Goal: Complete application form

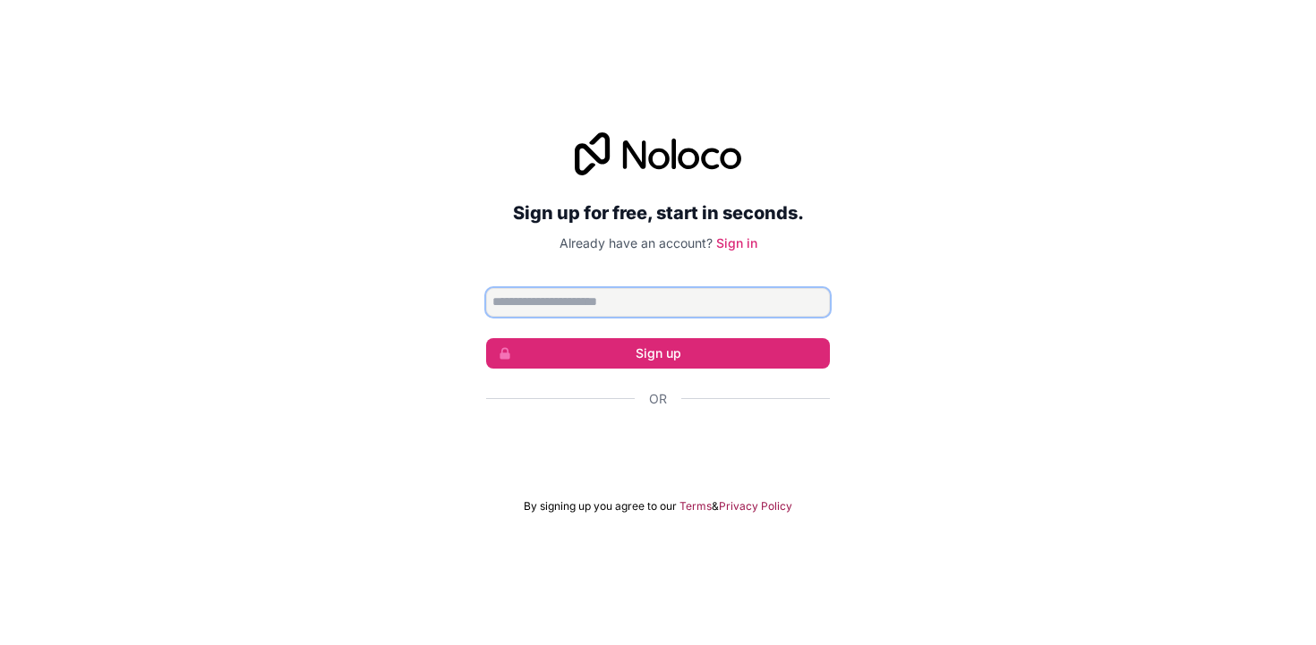
click at [665, 302] on input "Email address" at bounding box center [658, 302] width 344 height 29
type input "**********"
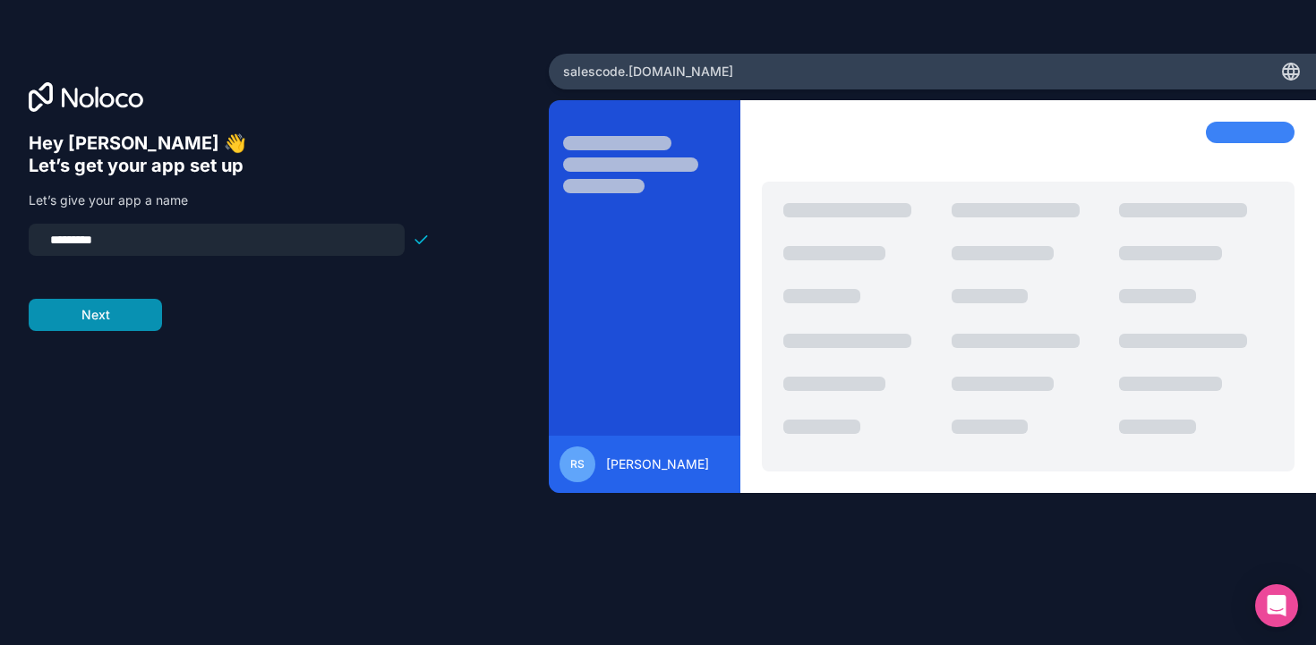
click at [107, 315] on button "Next" at bounding box center [95, 315] width 133 height 32
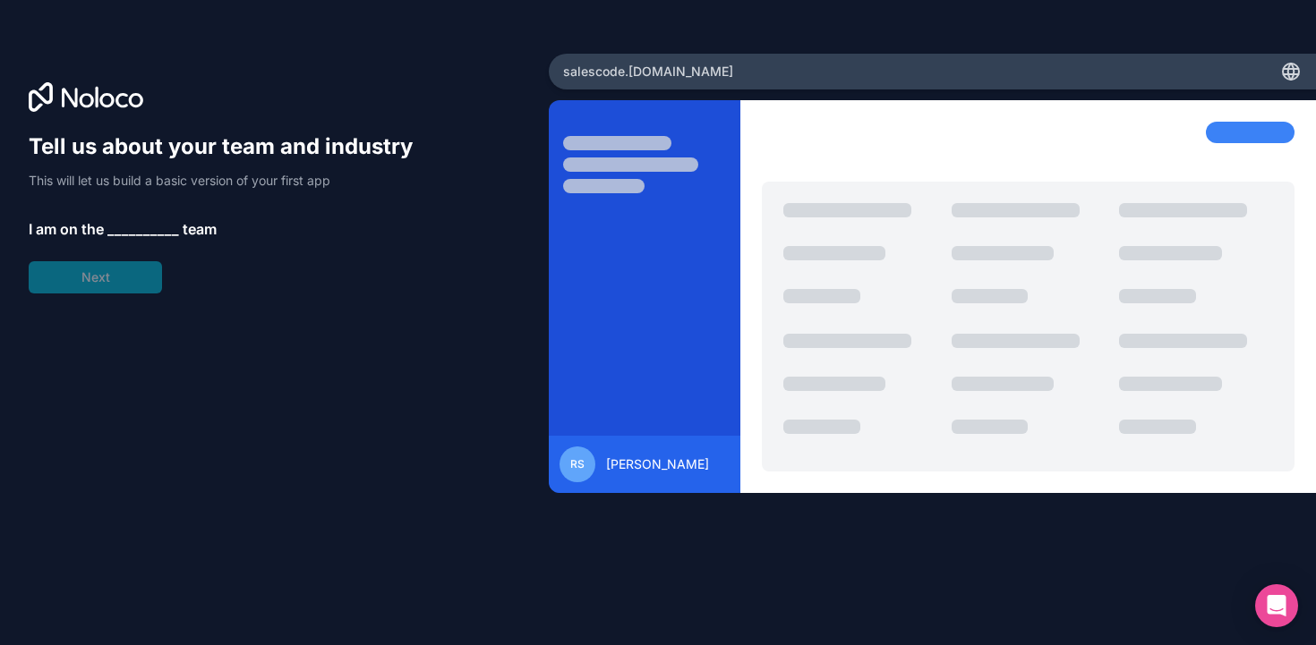
click at [139, 221] on span "__________" at bounding box center [143, 228] width 72 height 21
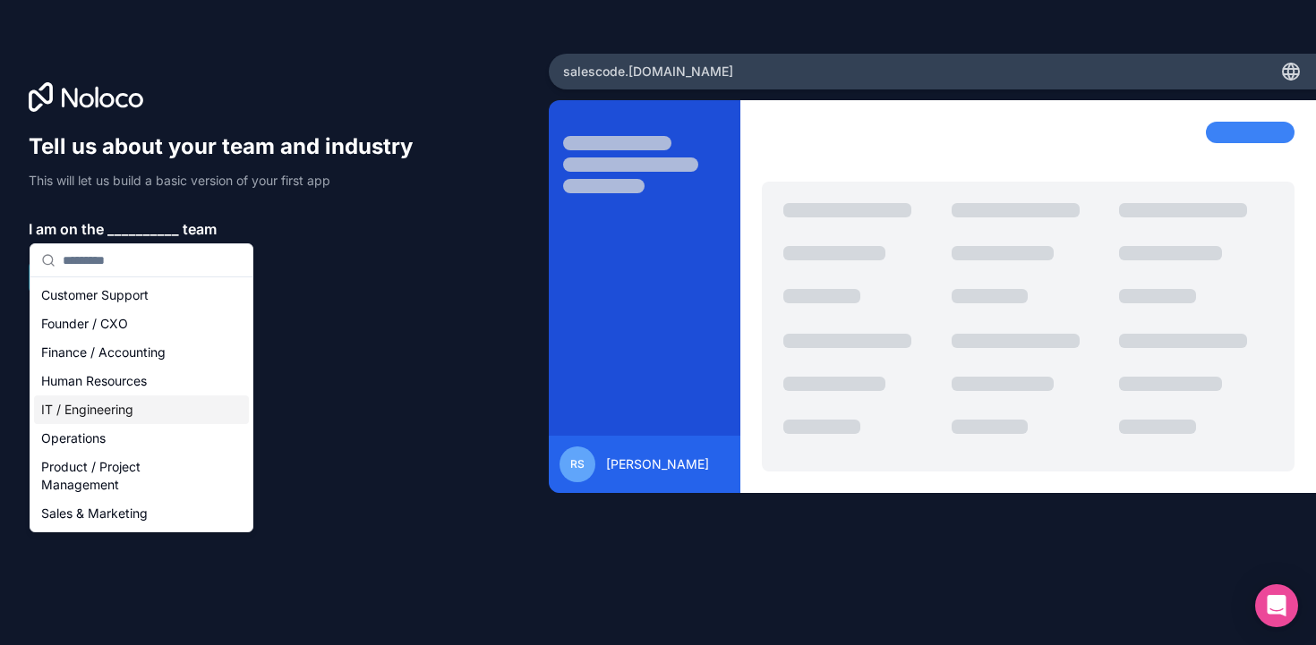
click at [111, 408] on div "IT / Engineering" at bounding box center [141, 410] width 215 height 29
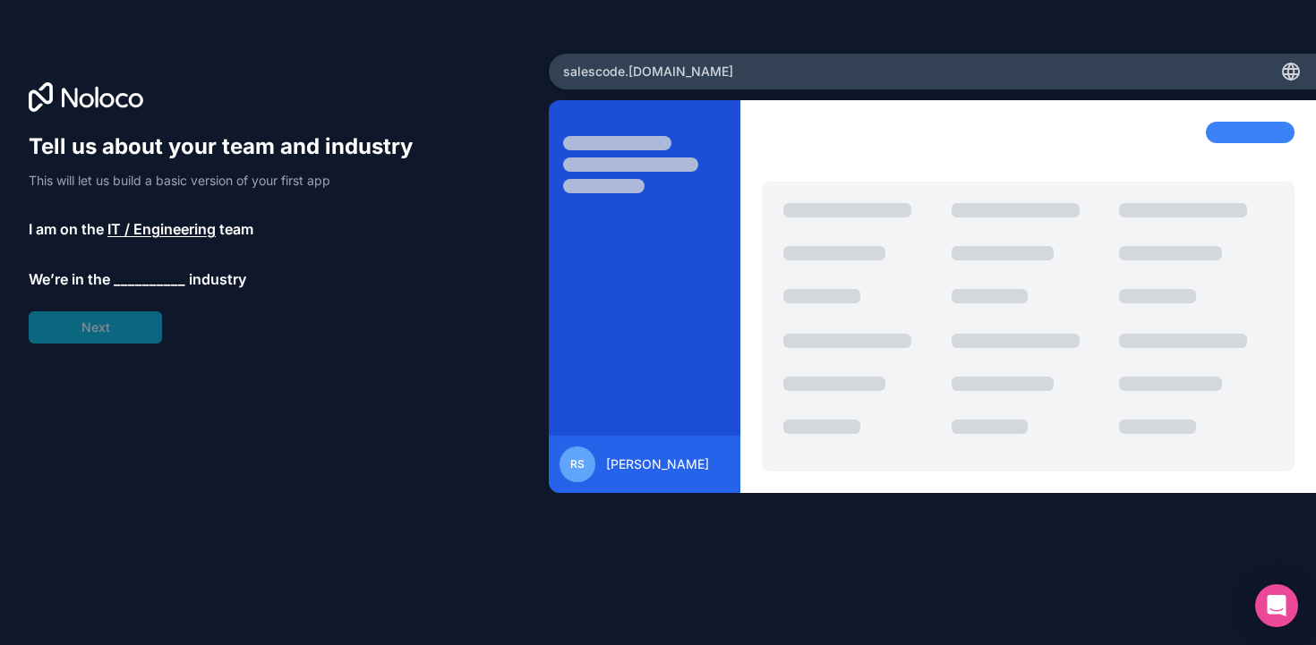
click at [146, 277] on span "__________" at bounding box center [150, 278] width 72 height 21
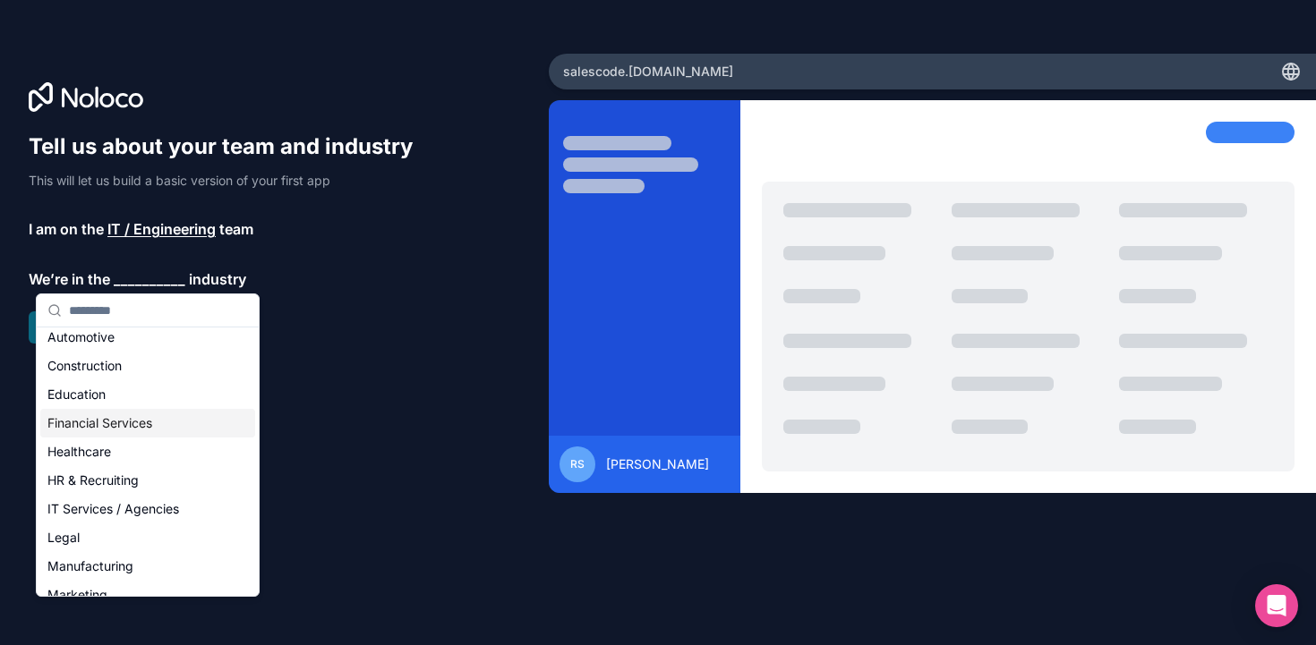
scroll to position [47, 0]
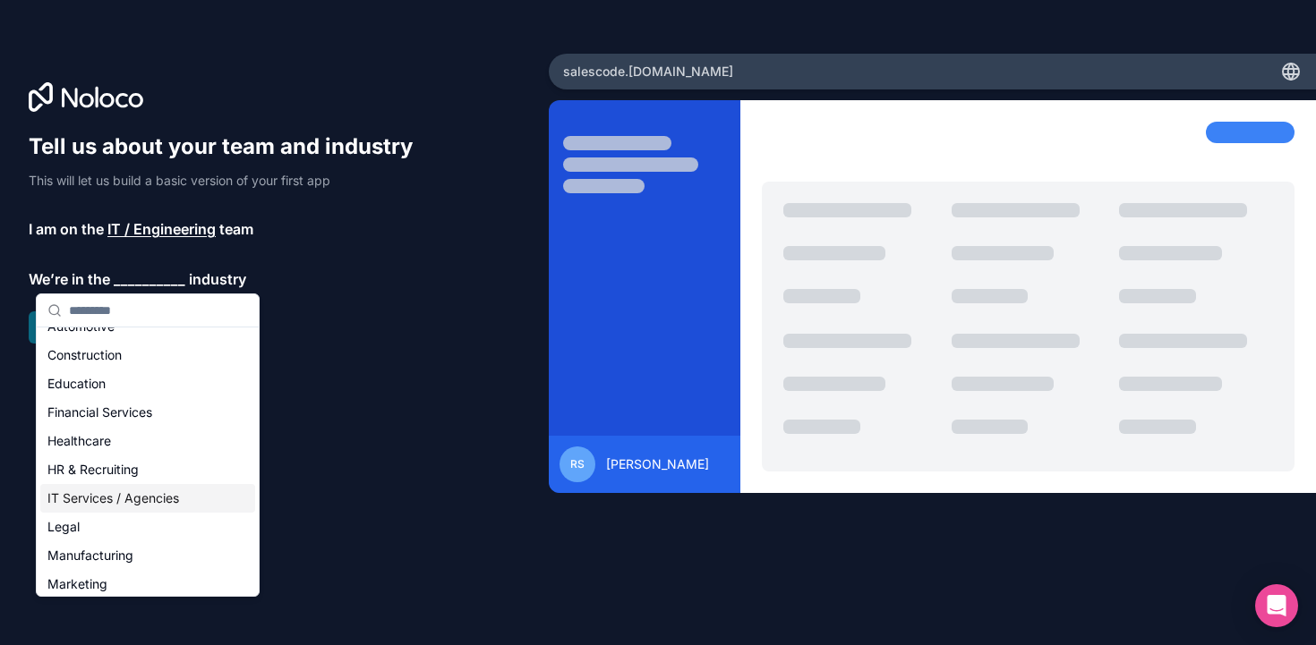
click at [123, 507] on div "IT Services / Agencies" at bounding box center [147, 498] width 215 height 29
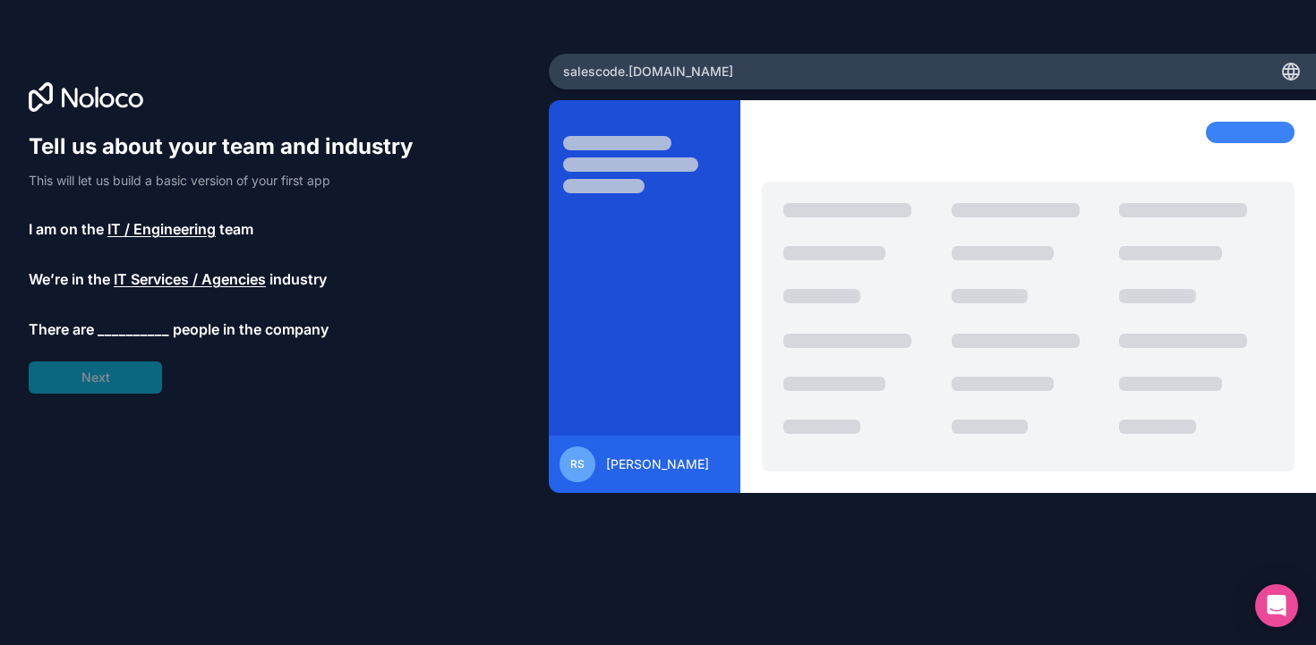
click at [133, 333] on span "__________" at bounding box center [134, 329] width 72 height 21
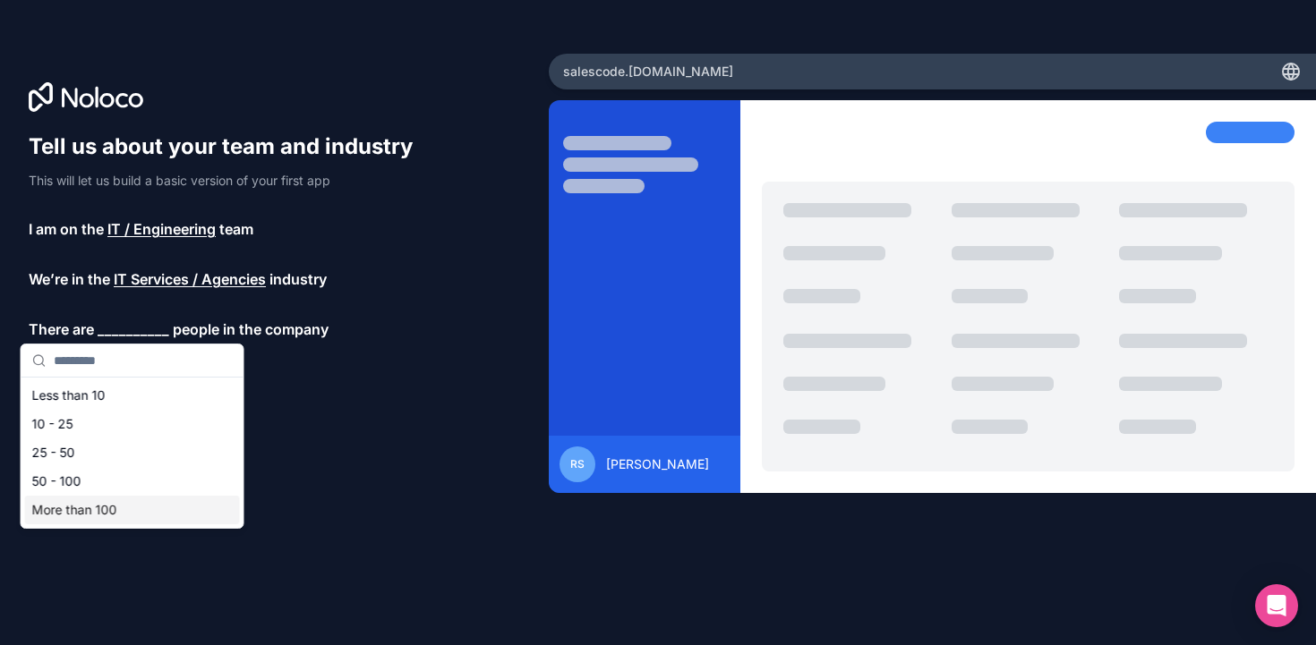
click at [108, 507] on div "More than 100" at bounding box center [132, 510] width 215 height 29
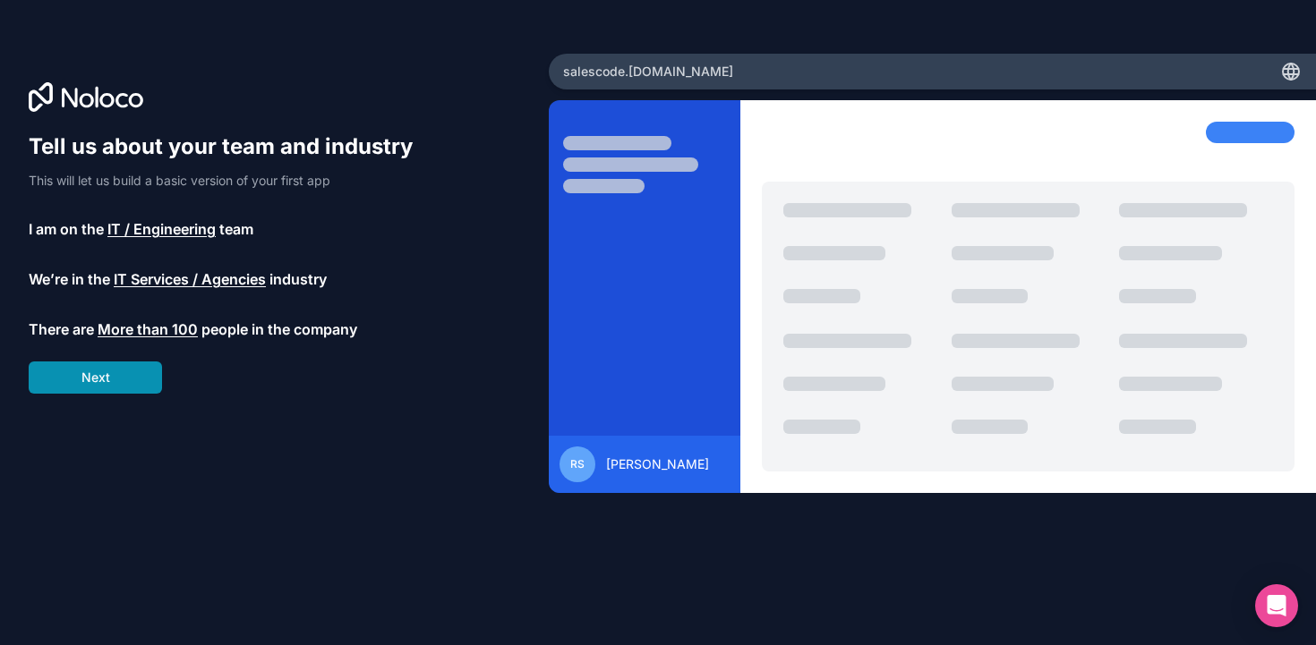
click at [132, 386] on button "Next" at bounding box center [95, 378] width 133 height 32
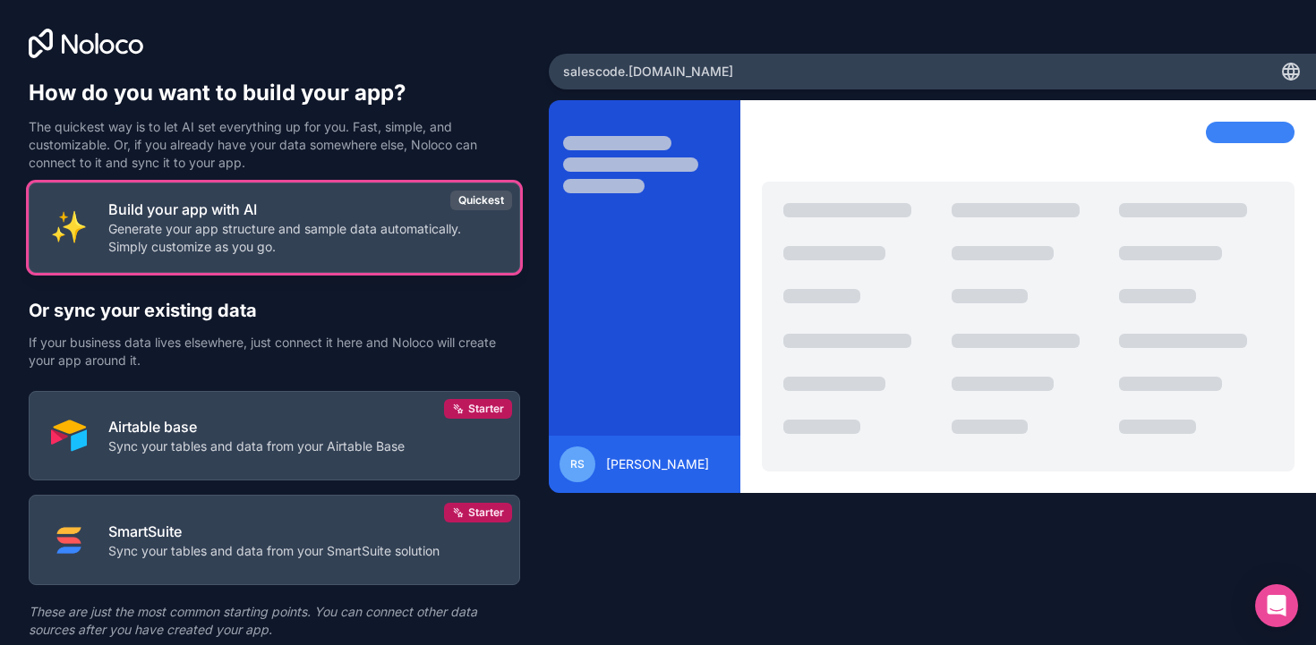
click at [278, 242] on p "Generate your app structure and sample data automatically. Simply customize as …" at bounding box center [302, 238] width 389 height 36
click at [477, 194] on div "Quickest" at bounding box center [481, 201] width 62 height 20
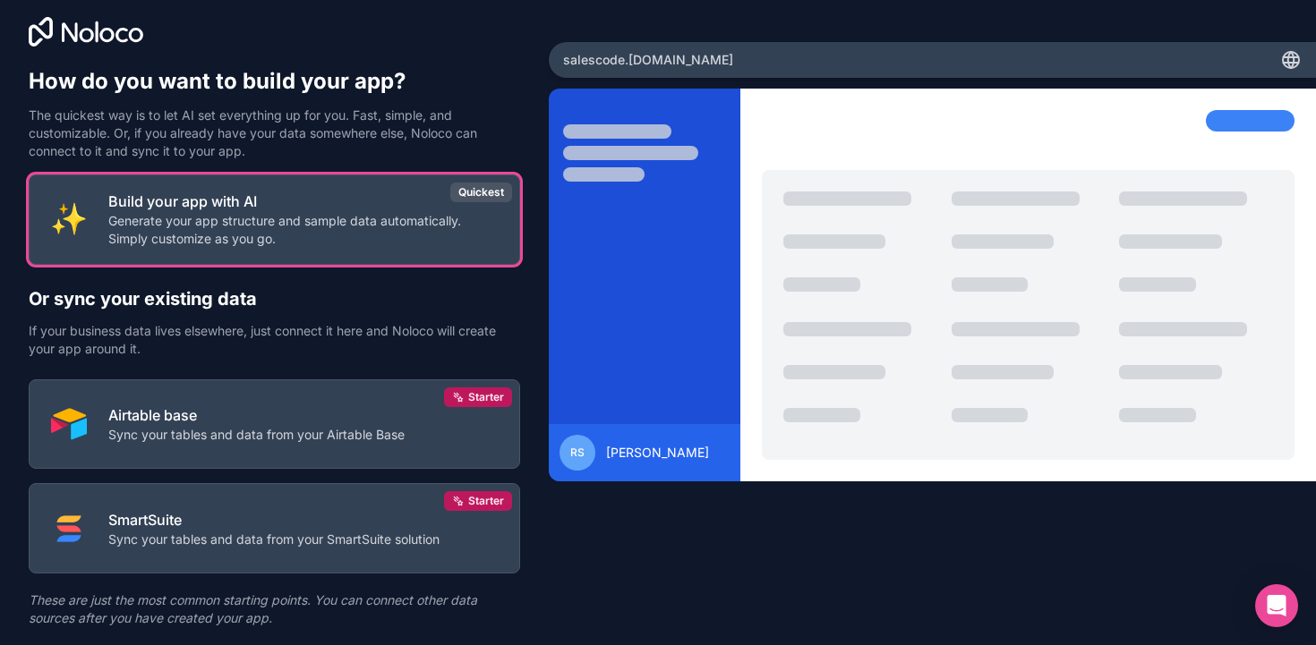
scroll to position [62, 0]
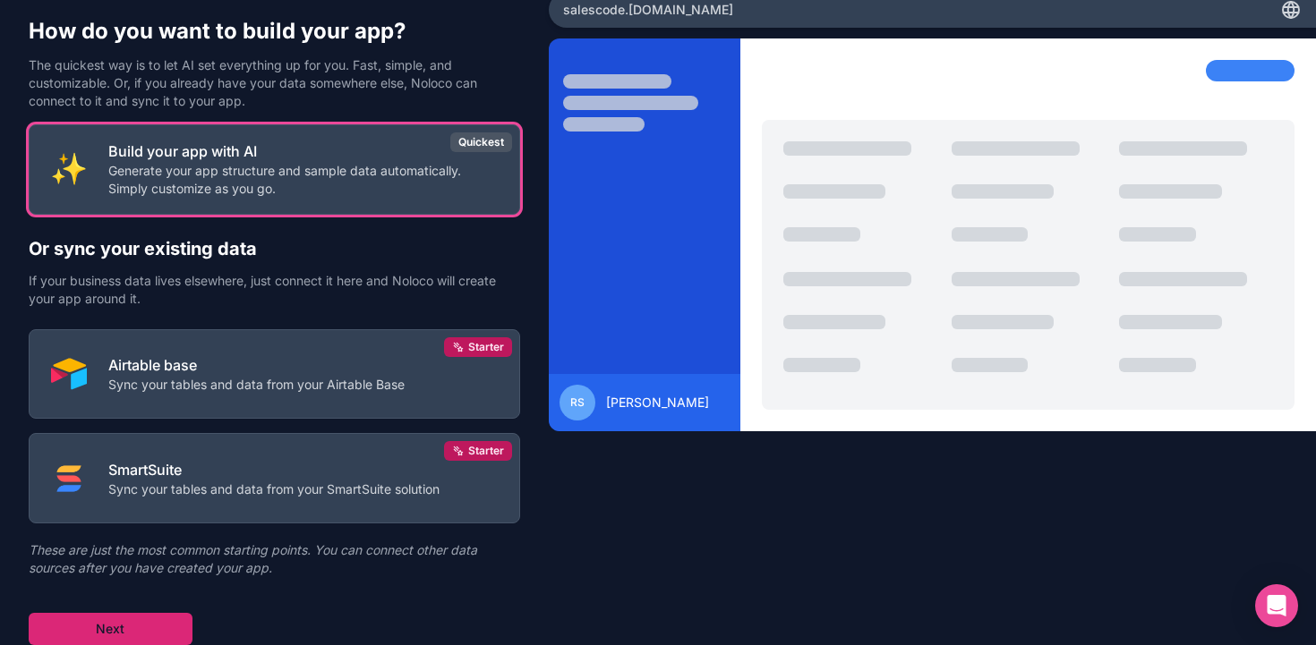
click at [164, 633] on button "Next" at bounding box center [111, 629] width 164 height 32
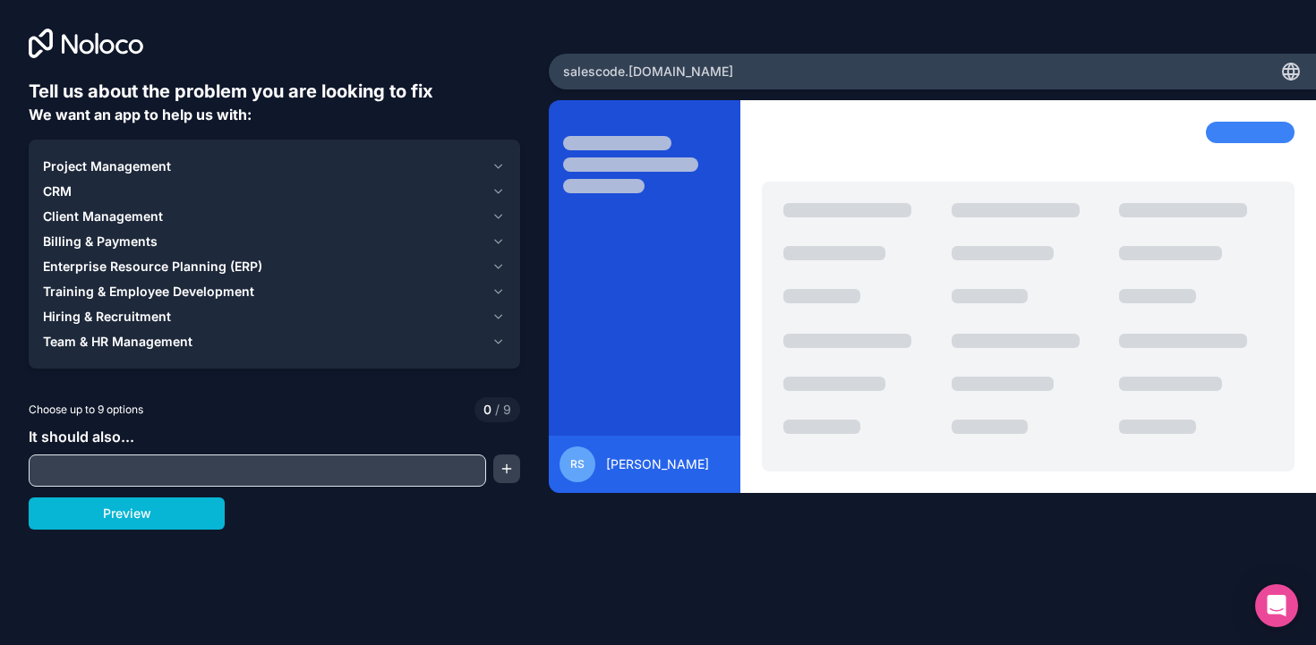
click at [138, 469] on input "text" at bounding box center [257, 470] width 448 height 25
